Goal: Transaction & Acquisition: Purchase product/service

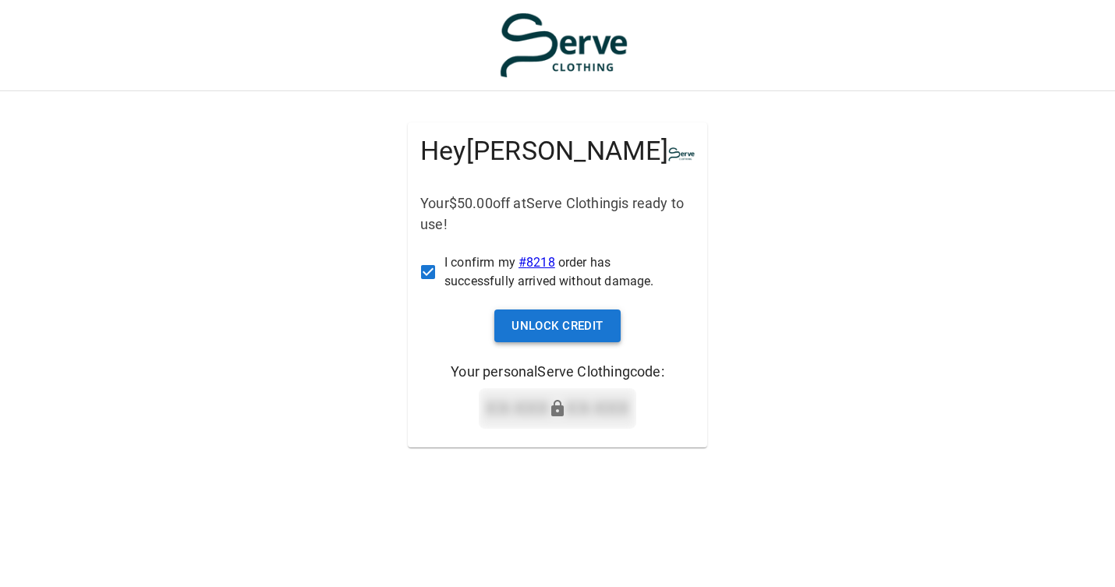
click at [534, 333] on button "Unlock Credit" at bounding box center [557, 326] width 126 height 33
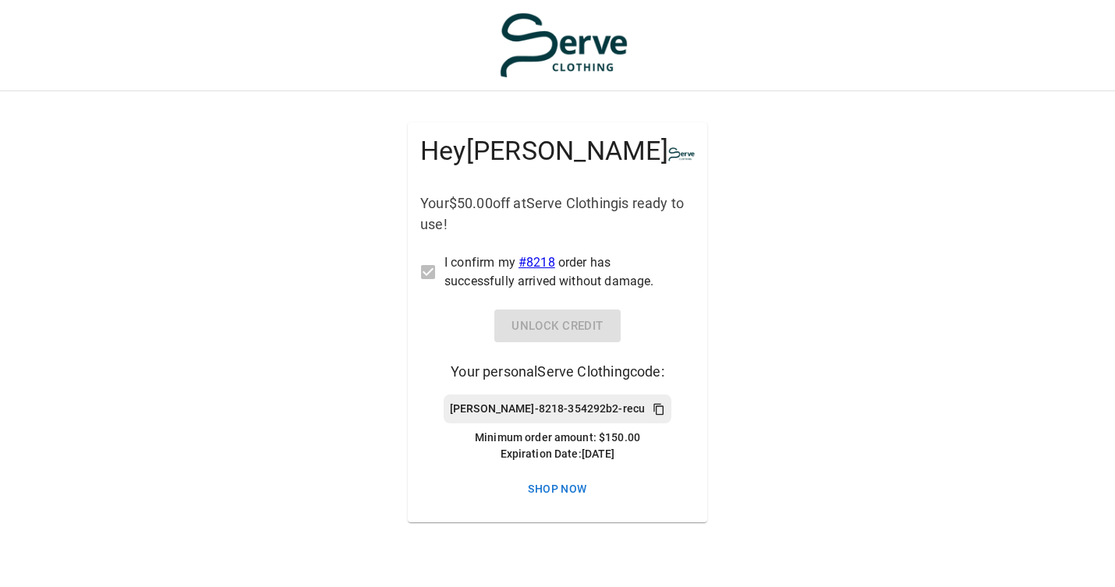
click at [654, 409] on icon at bounding box center [659, 409] width 10 height 12
click at [556, 479] on link "Shop Now" at bounding box center [557, 489] width 253 height 29
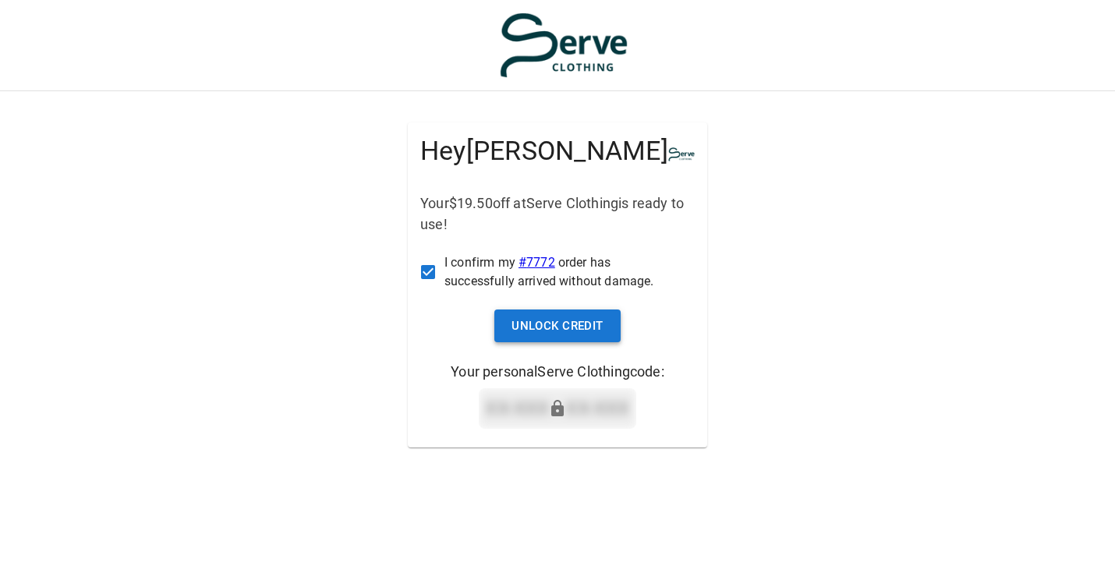
click at [544, 326] on button "Unlock Credit" at bounding box center [557, 326] width 126 height 33
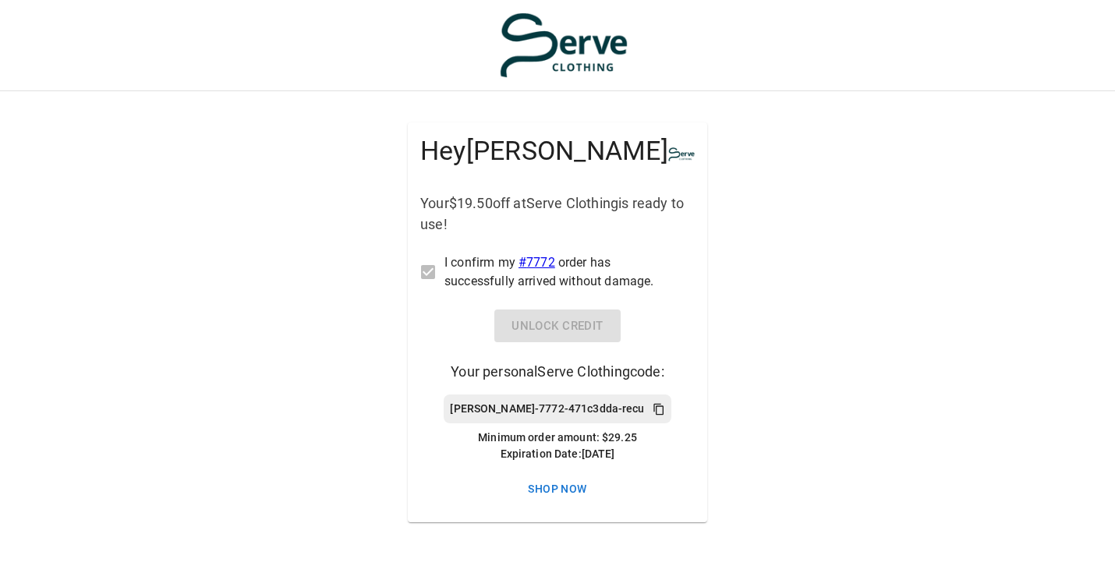
click at [653, 409] on icon at bounding box center [659, 409] width 12 height 12
